Goal: Task Accomplishment & Management: Manage account settings

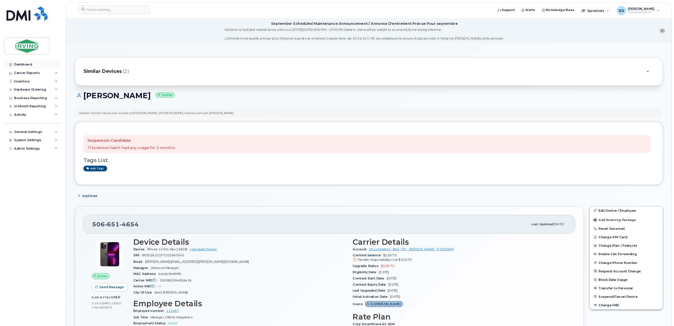
scroll to position [170, 0]
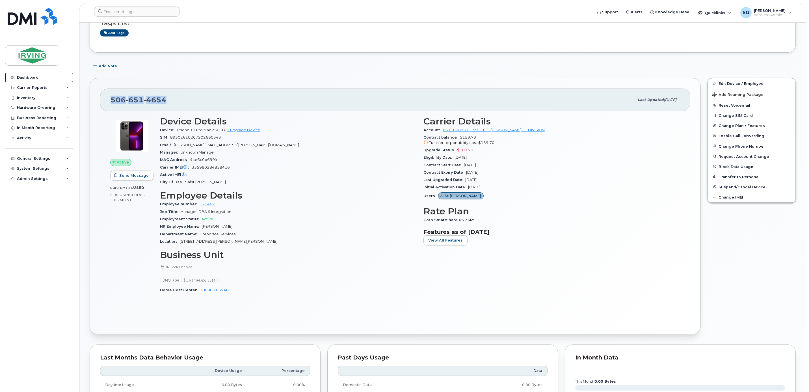
drag, startPoint x: 21, startPoint y: 77, endPoint x: 255, endPoint y: 176, distance: 254.2
click at [21, 77] on div "Dashboard" at bounding box center [27, 77] width 21 height 5
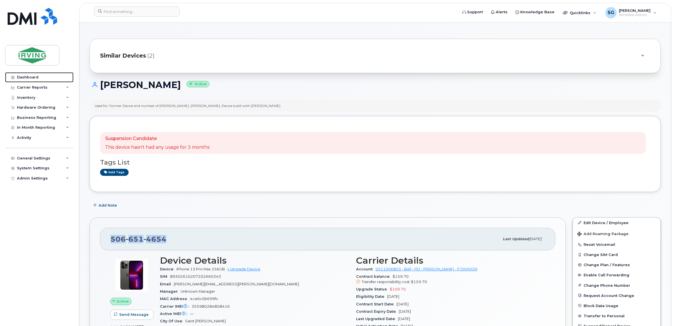
scroll to position [0, 0]
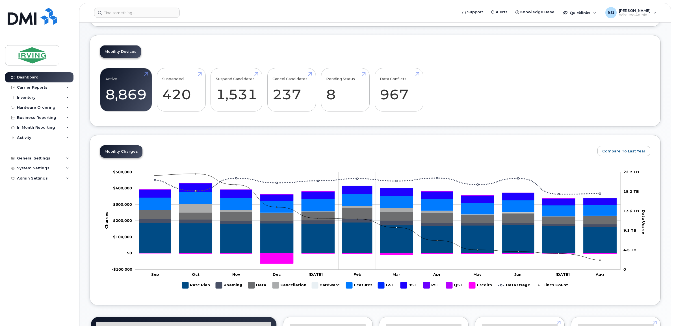
scroll to position [106, 0]
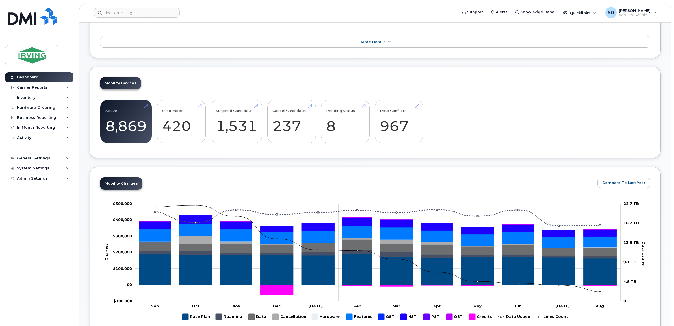
drag, startPoint x: 256, startPoint y: 71, endPoint x: 247, endPoint y: 94, distance: 25.0
click at [247, 94] on div "Mobility Devices Active 8,869 6% Suspended 420 -9% Suspend Candidates 1,531 Can…" at bounding box center [375, 113] width 571 height 92
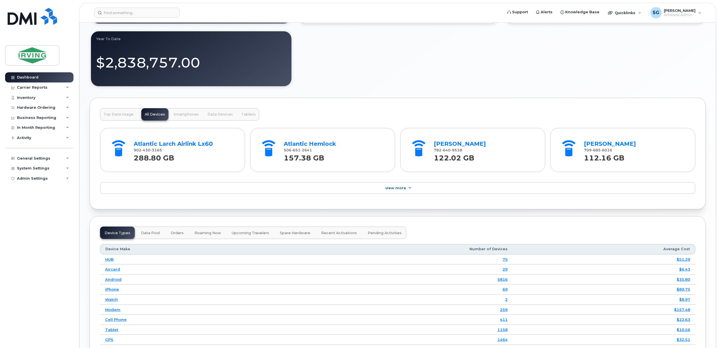
scroll to position [709, 0]
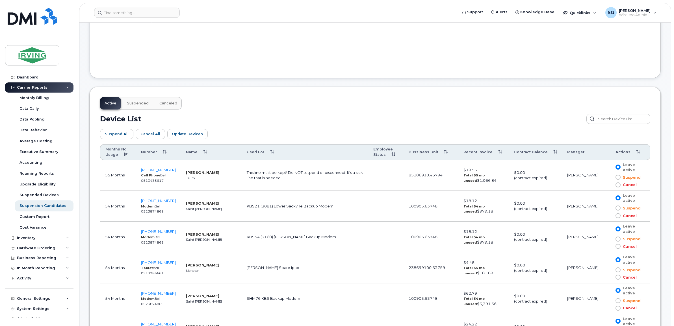
scroll to position [250, 0]
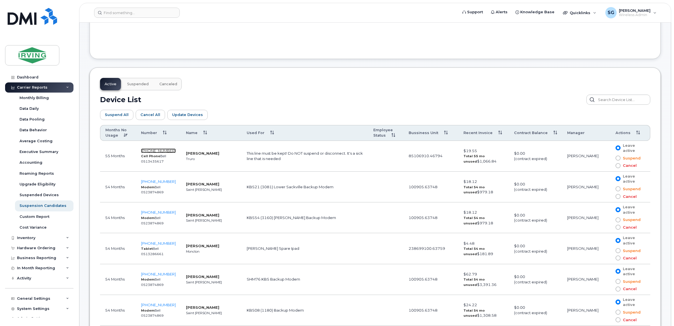
click at [161, 151] on span "902-896-4241" at bounding box center [158, 151] width 35 height 5
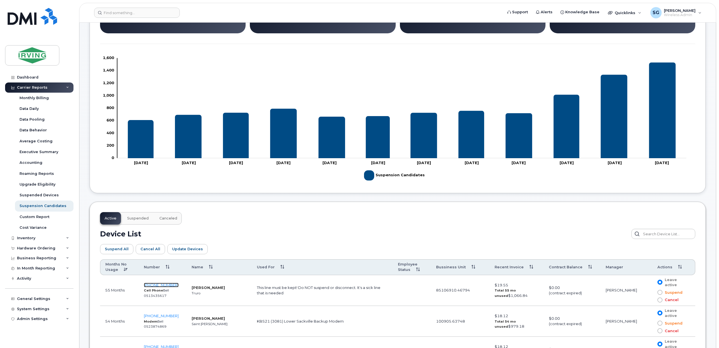
scroll to position [113, 0]
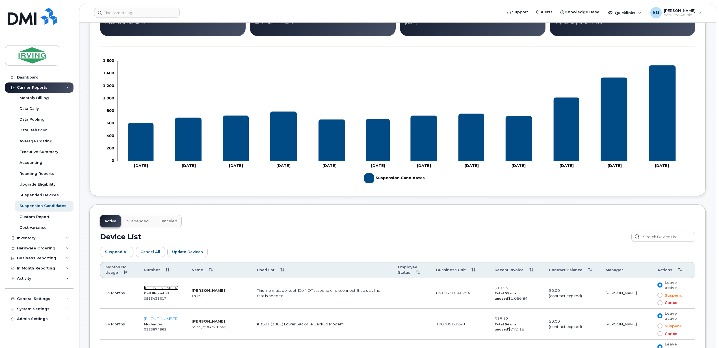
click at [156, 289] on span "902-896-4241" at bounding box center [161, 288] width 35 height 5
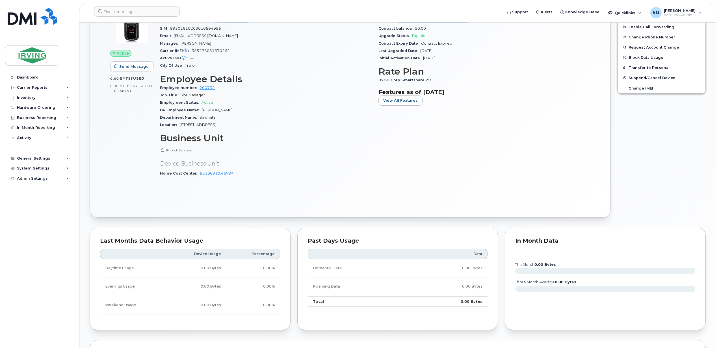
scroll to position [188, 0]
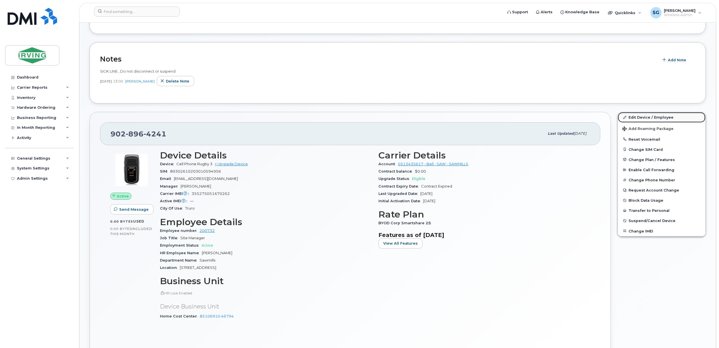
click at [638, 118] on link "Edit Device / Employee" at bounding box center [662, 117] width 88 height 10
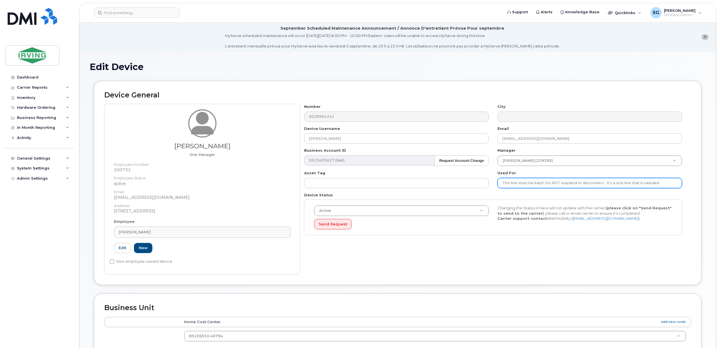
click at [502, 185] on input "This line must be kept! Do NOT suspend or disconnect. It's a sick line that is …" at bounding box center [589, 183] width 185 height 10
drag, startPoint x: 510, startPoint y: 185, endPoint x: 666, endPoint y: 183, distance: 156.3
click at [666, 183] on input "This line must be kept! Do NOT suspend or disconnect. It's a sick line that is …" at bounding box center [589, 183] width 185 height 10
drag, startPoint x: 537, startPoint y: 184, endPoint x: 597, endPoint y: 187, distance: 60.0
click at [537, 184] on input "This line must be kept! Do NOT suspend or disconnect. It's a sick line that is …" at bounding box center [589, 183] width 185 height 10
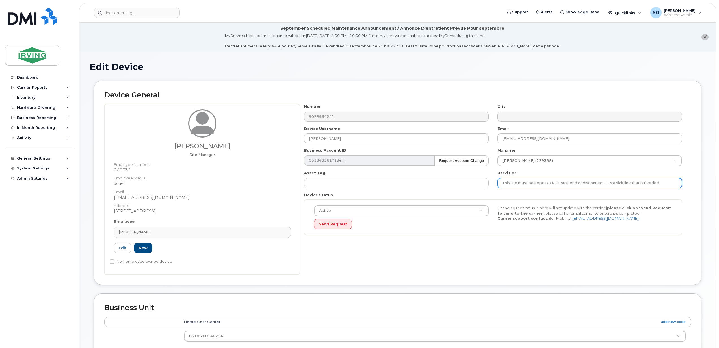
drag, startPoint x: 669, startPoint y: 183, endPoint x: 501, endPoint y: 184, distance: 167.6
click at [501, 184] on input "This line must be kept! Do NOT suspend or disconnect. It's a sick line that is …" at bounding box center [589, 183] width 185 height 10
paste input "for sick call-ins and must remain active."
click at [507, 185] on input "for sick call-ins and must remain active." at bounding box center [589, 183] width 185 height 10
click at [502, 185] on input "for sick call-ins and must remain active." at bounding box center [589, 183] width 185 height 10
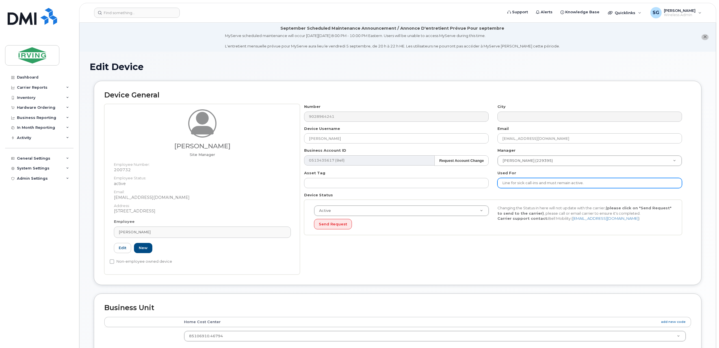
drag, startPoint x: 510, startPoint y: 182, endPoint x: 587, endPoint y: 182, distance: 76.6
click at [587, 182] on input "Line for sick call-ins and must remain active." at bounding box center [589, 183] width 185 height 10
drag, startPoint x: 517, startPoint y: 183, endPoint x: 574, endPoint y: 184, distance: 56.5
click at [517, 183] on input "Line for sick call-ins and must remain active." at bounding box center [589, 183] width 185 height 10
drag, startPoint x: 592, startPoint y: 185, endPoint x: 495, endPoint y: 185, distance: 96.4
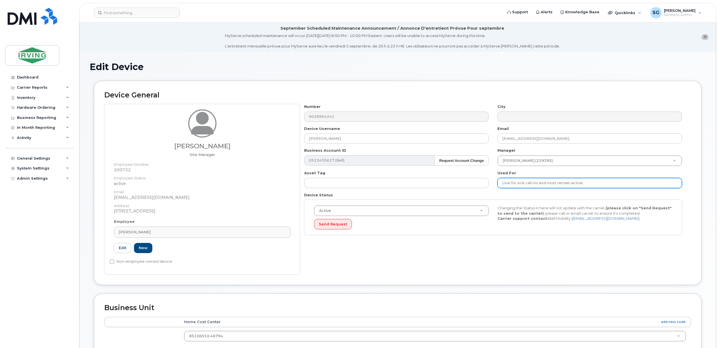
click at [495, 185] on div "Used For Line for sick call-ins and must remain active." at bounding box center [589, 179] width 193 height 18
paste input "employees reporting sick"
click at [503, 183] on input "employees reporting sick" at bounding box center [589, 183] width 185 height 10
click at [555, 186] on input "Employees reporting sick" at bounding box center [589, 183] width 185 height 10
type input "Employees reporting sick. Do not suspend/cancel as this must remain active."
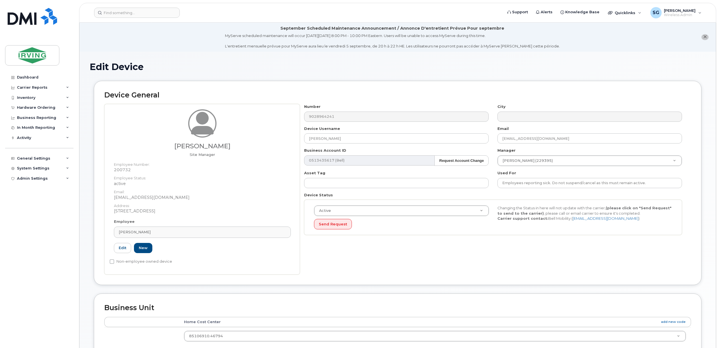
click at [437, 302] on div "Business Unit Accounting Categories Rules Home Cost Center add new code 8510691…" at bounding box center [398, 338] width 608 height 89
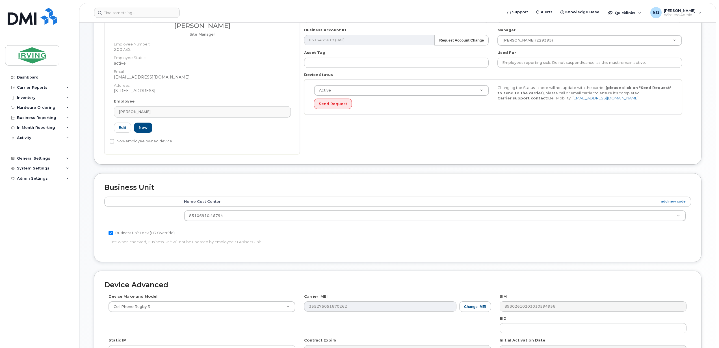
scroll to position [188, 0]
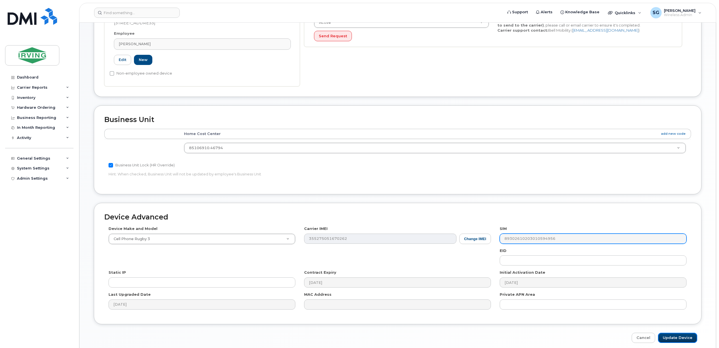
drag, startPoint x: 677, startPoint y: 339, endPoint x: 561, endPoint y: 239, distance: 152.9
click at [677, 339] on input "Update Device" at bounding box center [677, 338] width 39 height 10
type input "Saving..."
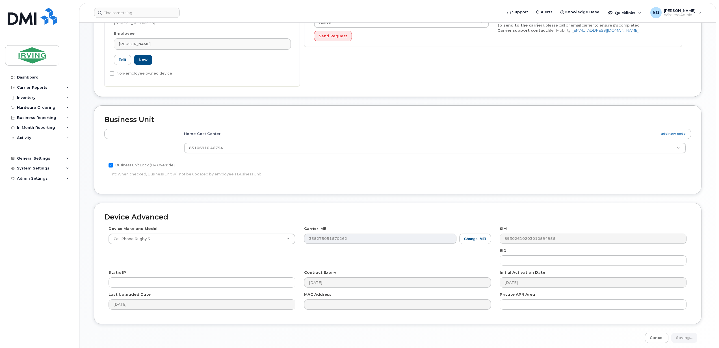
scroll to position [75, 0]
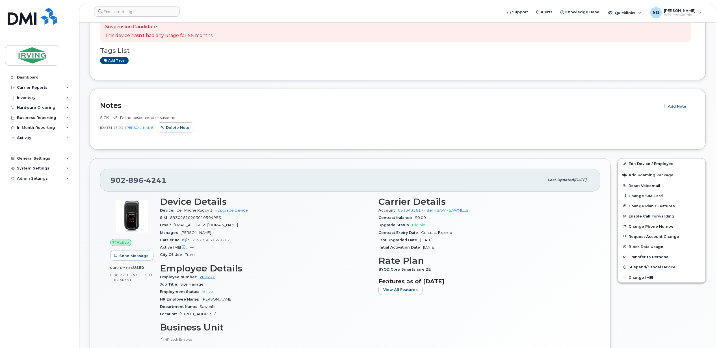
scroll to position [38, 0]
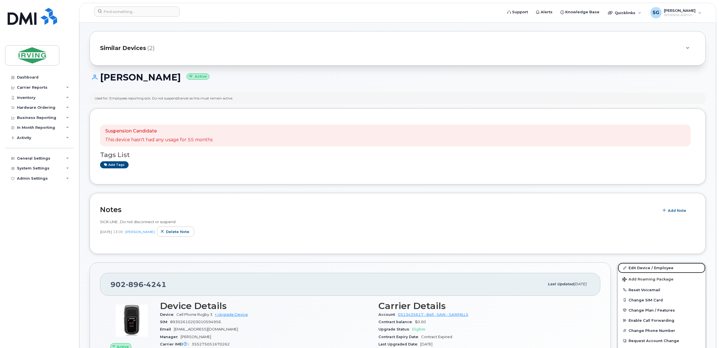
drag, startPoint x: 649, startPoint y: 268, endPoint x: 456, endPoint y: 243, distance: 195.2
click at [649, 268] on link "Edit Device / Employee" at bounding box center [662, 268] width 88 height 10
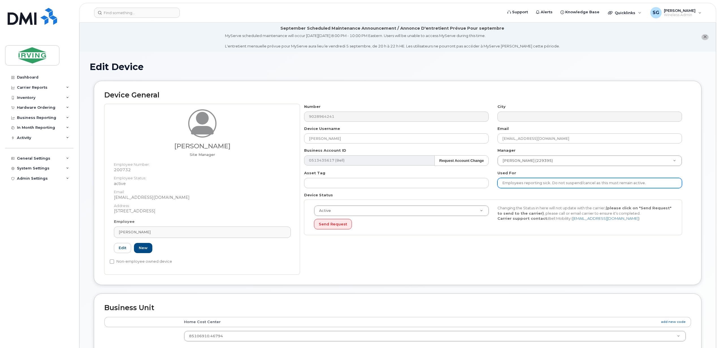
drag, startPoint x: 549, startPoint y: 184, endPoint x: 495, endPoint y: 184, distance: 53.7
click at [495, 184] on div "Used For Employees reporting sick. Do not suspend/cancel as this must remain ac…" at bounding box center [589, 179] width 193 height 18
paste input "It is designated for employees calling in sick and must remain active"
drag, startPoint x: 673, startPoint y: 184, endPoint x: 687, endPoint y: 188, distance: 14.3
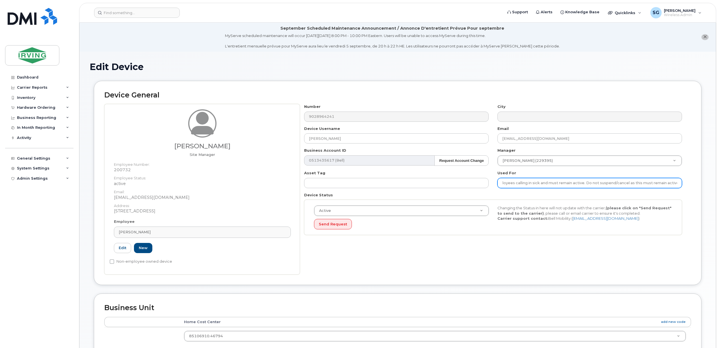
click at [687, 188] on div "Number 9028964241 City Device Username [PERSON_NAME] Email [EMAIL_ADDRESS][DOMA…" at bounding box center [495, 189] width 391 height 171
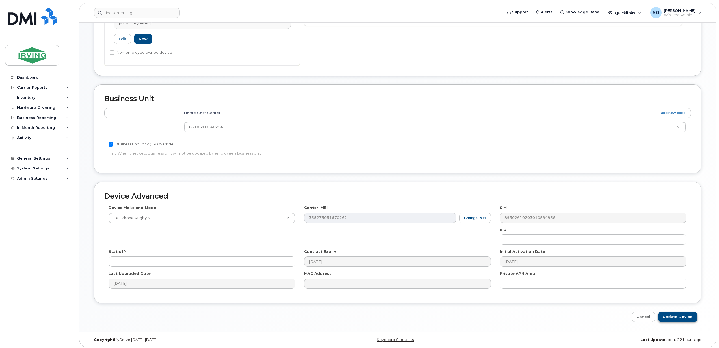
scroll to position [213, 0]
type input "It is designated for employees calling in sick and must remain active. Do not s…"
drag, startPoint x: 672, startPoint y: 314, endPoint x: 672, endPoint y: 302, distance: 12.4
click at [672, 314] on input "Update Device" at bounding box center [677, 315] width 39 height 10
type input "Saving..."
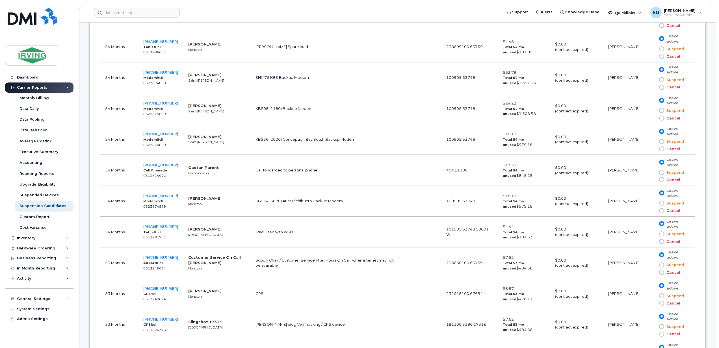
scroll to position [565, 0]
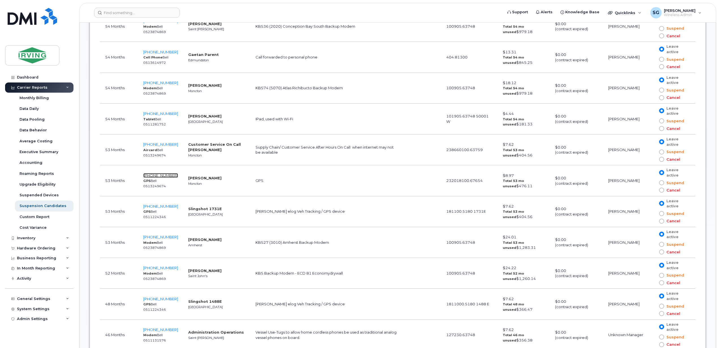
click at [162, 175] on span "506-866-7602" at bounding box center [160, 175] width 35 height 5
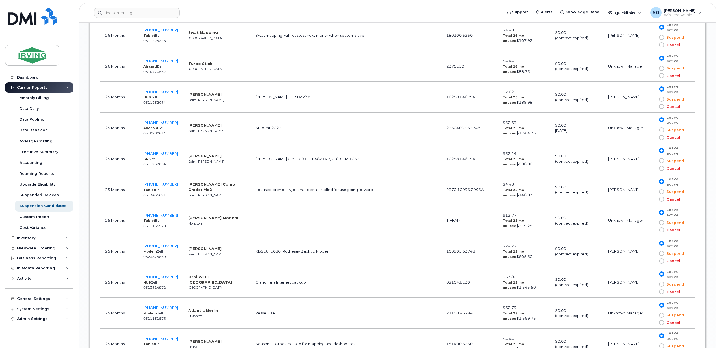
scroll to position [1734, 0]
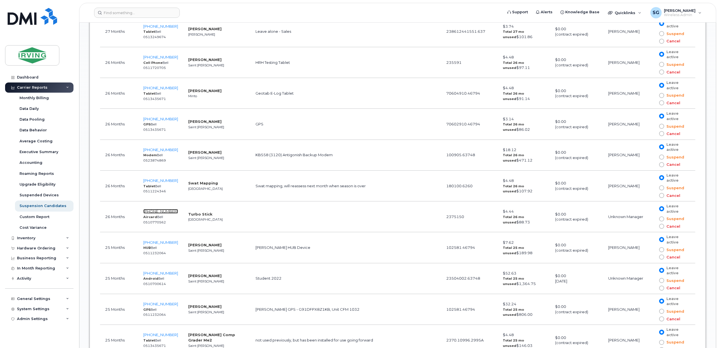
click at [158, 214] on span "902-478-5862" at bounding box center [160, 211] width 35 height 5
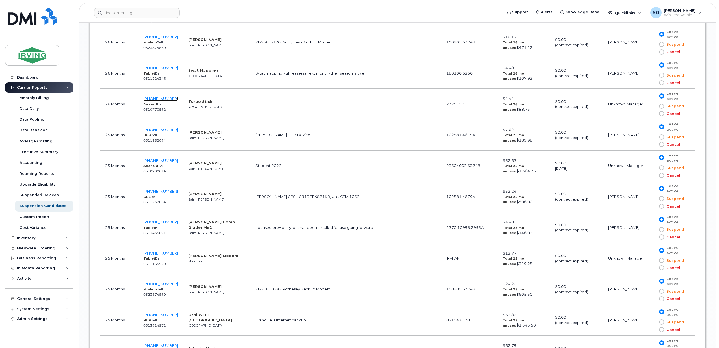
scroll to position [1847, 0]
click at [155, 255] on span "506-377-8940" at bounding box center [160, 253] width 35 height 5
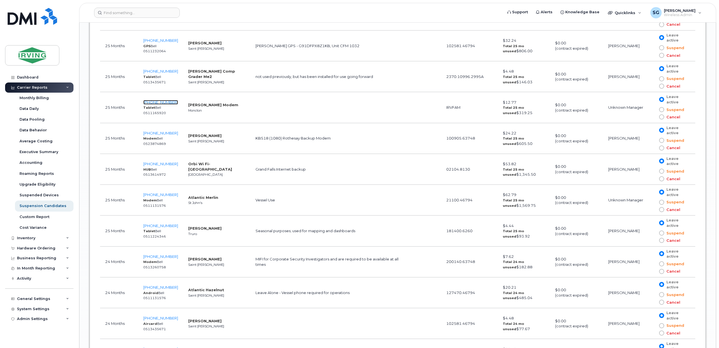
scroll to position [2035, 0]
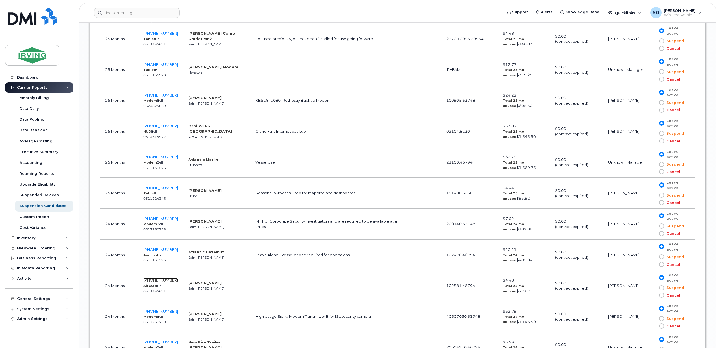
click at [165, 283] on span "506-343-5961" at bounding box center [160, 280] width 35 height 5
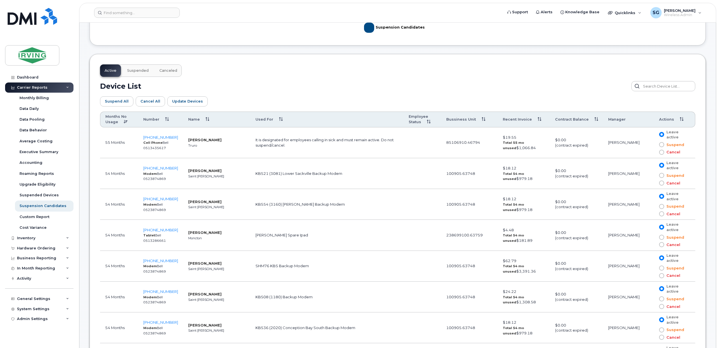
scroll to position [0, 0]
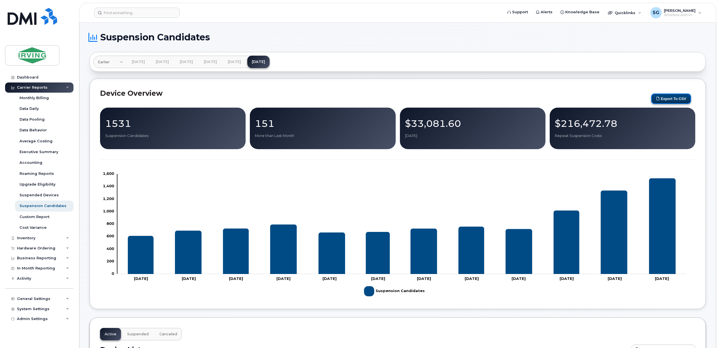
click at [673, 98] on button "Export to CSV" at bounding box center [671, 99] width 40 height 10
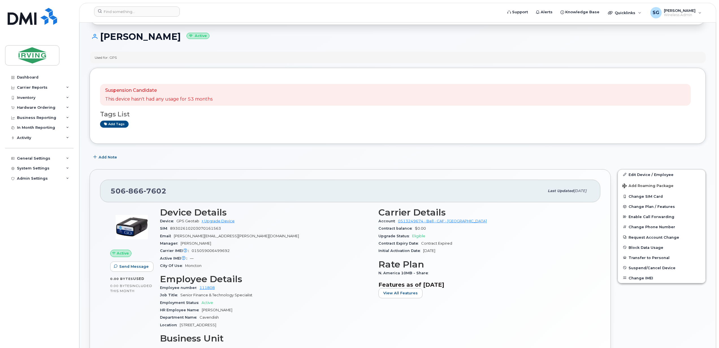
scroll to position [113, 0]
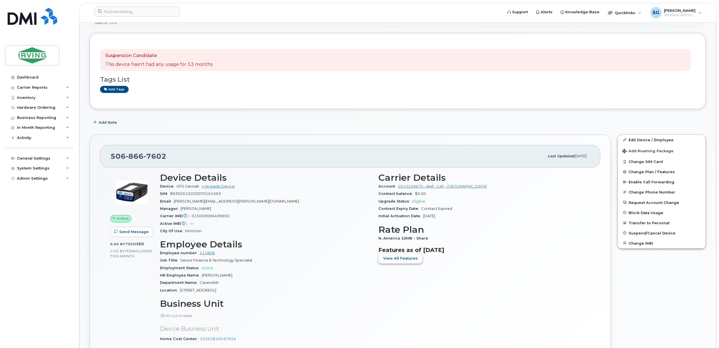
click at [407, 258] on span "View All Features" at bounding box center [400, 258] width 34 height 5
click at [395, 314] on span "View Less" at bounding box center [393, 312] width 20 height 5
click at [407, 259] on span "View All Features" at bounding box center [400, 258] width 34 height 5
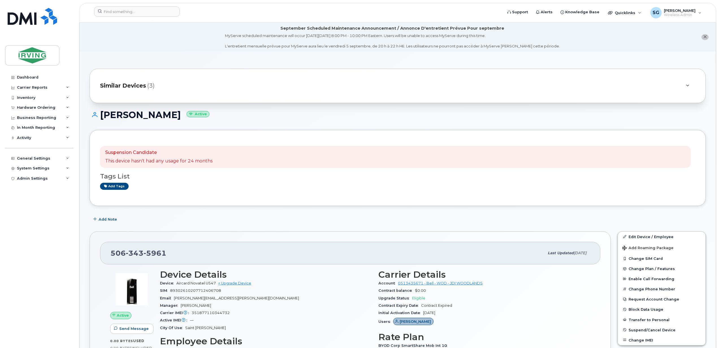
scroll to position [188, 0]
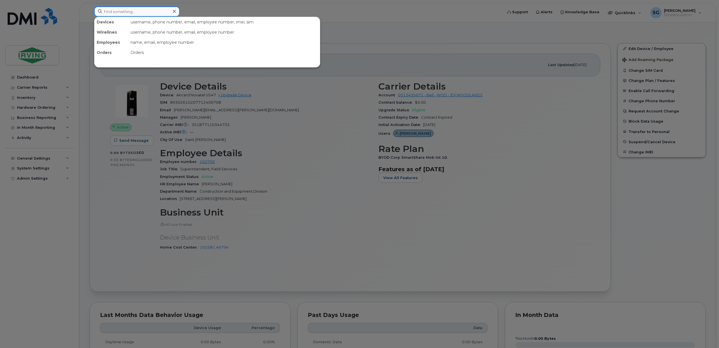
click at [126, 13] on input at bounding box center [137, 12] width 86 height 10
click at [399, 52] on div at bounding box center [359, 174] width 719 height 348
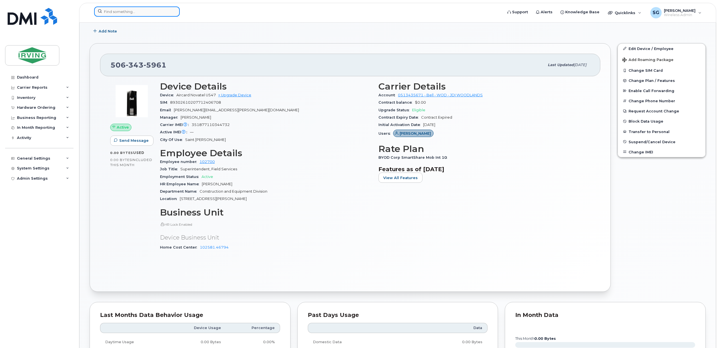
click at [120, 13] on input at bounding box center [137, 12] width 86 height 10
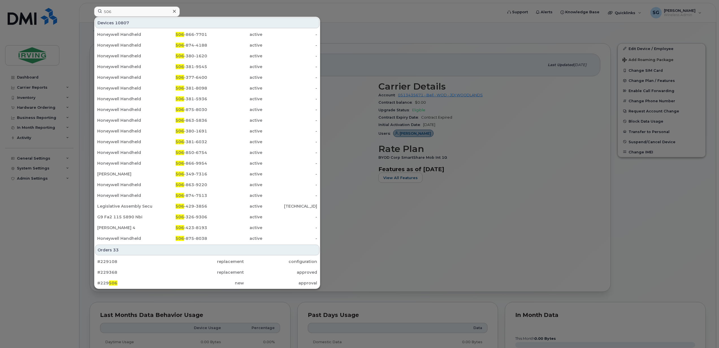
click at [414, 13] on div at bounding box center [359, 174] width 719 height 348
click at [118, 13] on input "506" at bounding box center [137, 12] width 86 height 10
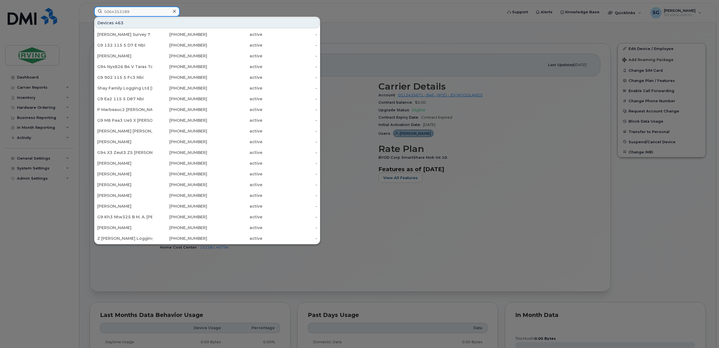
type input "5064353189"
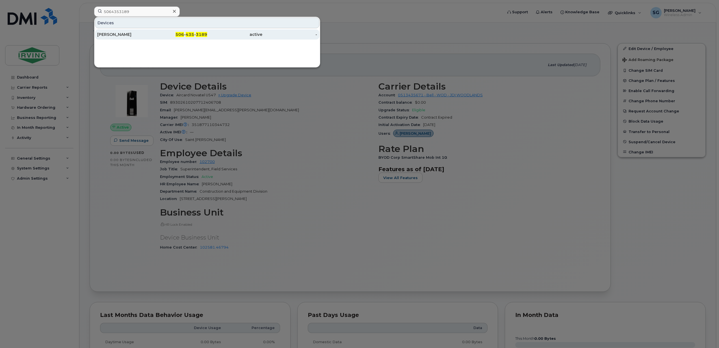
click at [140, 33] on div "[PERSON_NAME]" at bounding box center [124, 35] width 55 height 6
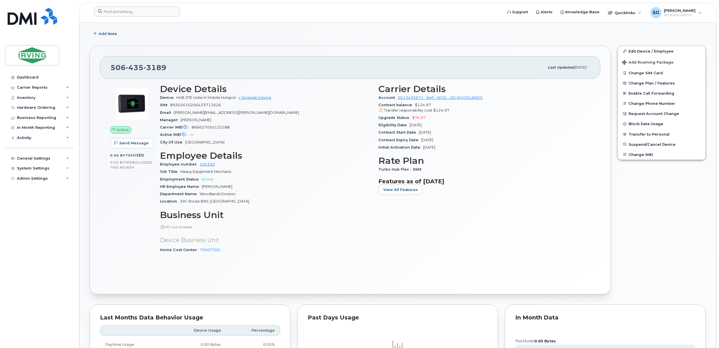
scroll to position [151, 0]
